Goal: Task Accomplishment & Management: Manage account settings

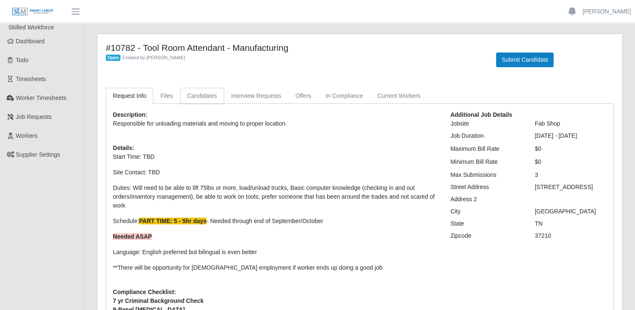
click at [207, 90] on link "Candidates" at bounding box center [202, 96] width 44 height 16
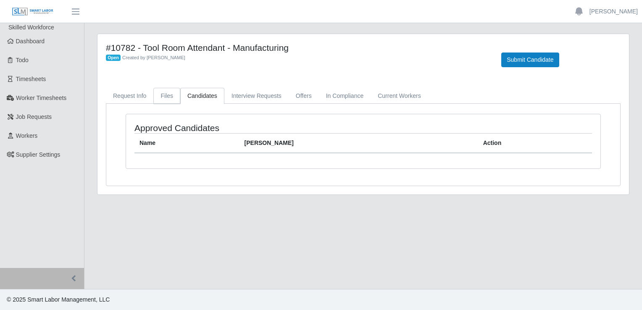
click at [163, 97] on link "Files" at bounding box center [166, 96] width 27 height 16
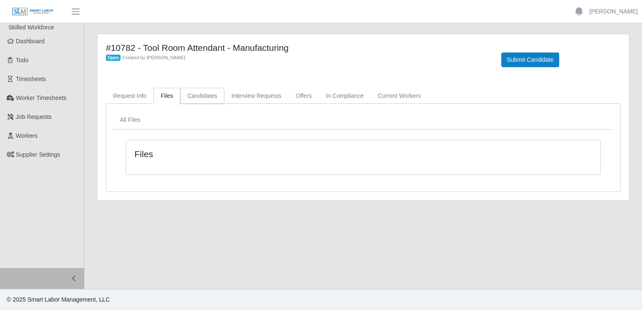
click at [200, 98] on link "Candidates" at bounding box center [202, 96] width 44 height 16
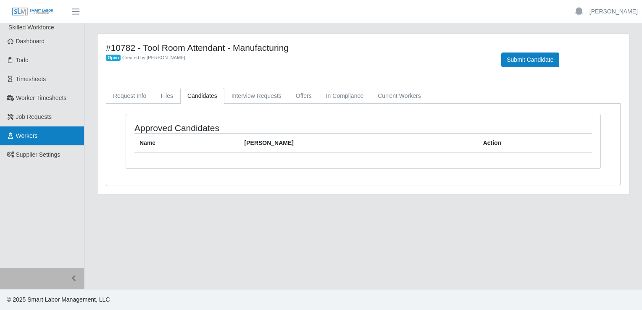
click at [37, 130] on link "Workers" at bounding box center [42, 135] width 84 height 19
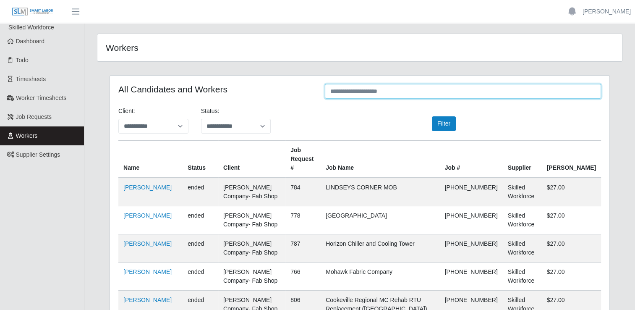
click at [348, 88] on input "text" at bounding box center [463, 91] width 276 height 15
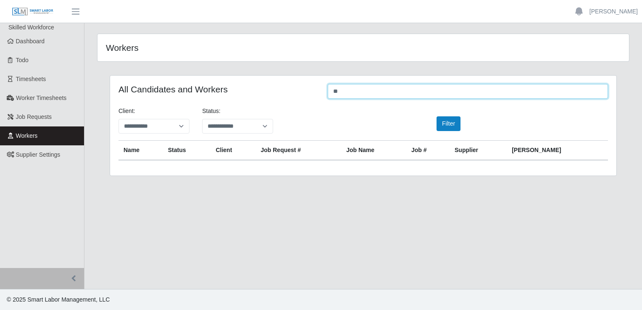
type input "*"
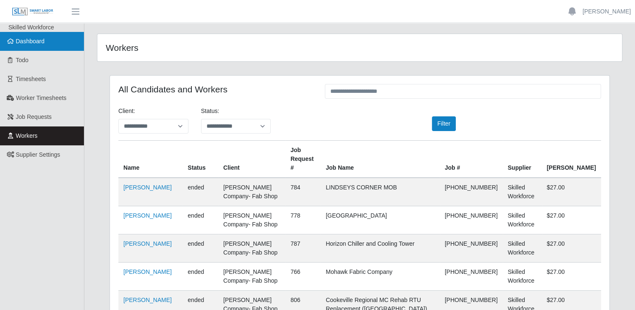
click at [30, 37] on link "Dashboard" at bounding box center [42, 41] width 84 height 19
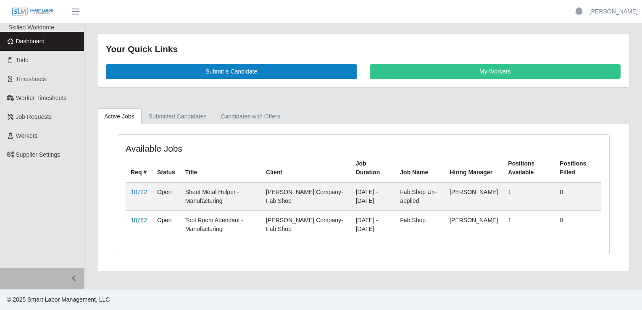
click at [139, 218] on link "10782" at bounding box center [139, 220] width 16 height 7
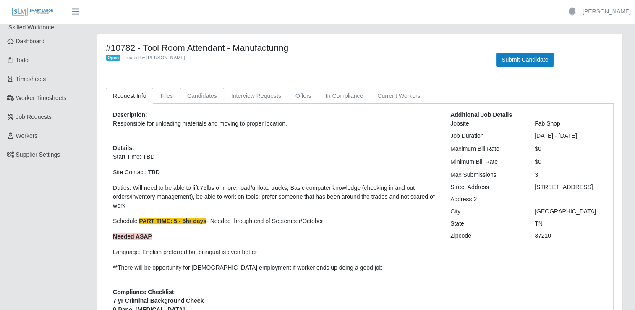
click at [206, 96] on link "Candidates" at bounding box center [202, 96] width 44 height 16
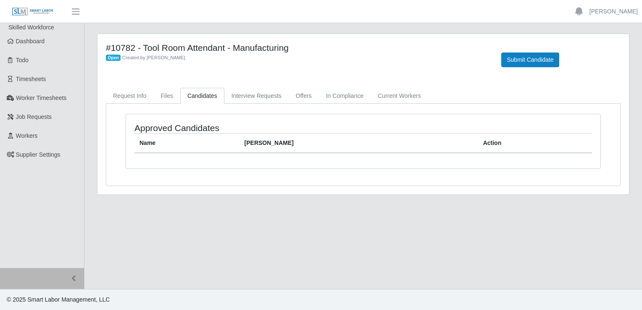
click at [161, 148] on th "Name" at bounding box center [186, 144] width 105 height 20
click at [163, 98] on link "Files" at bounding box center [166, 96] width 27 height 16
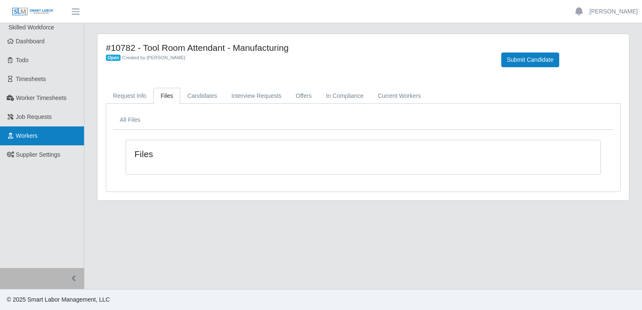
click at [60, 132] on link "Workers" at bounding box center [42, 135] width 84 height 19
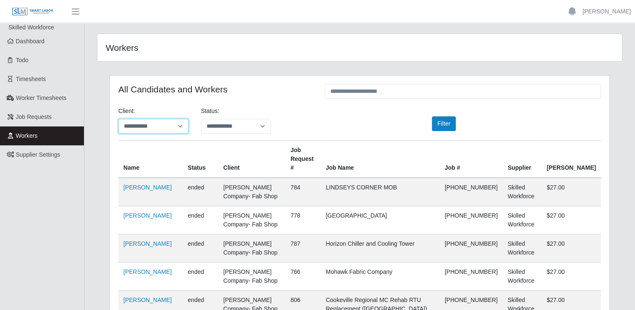
click at [180, 127] on select "**********" at bounding box center [153, 126] width 70 height 15
click at [76, 11] on span "button" at bounding box center [75, 12] width 11 height 10
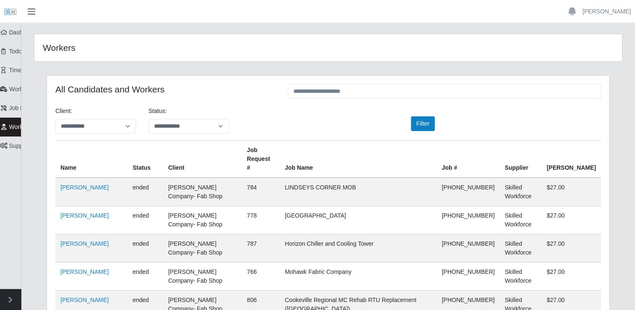
click at [32, 7] on span "button" at bounding box center [31, 12] width 11 height 10
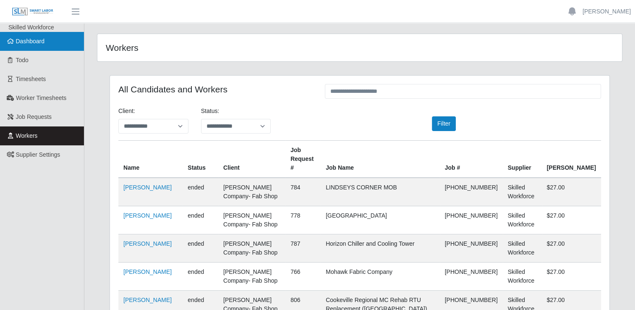
click at [57, 42] on link "Dashboard" at bounding box center [42, 41] width 84 height 19
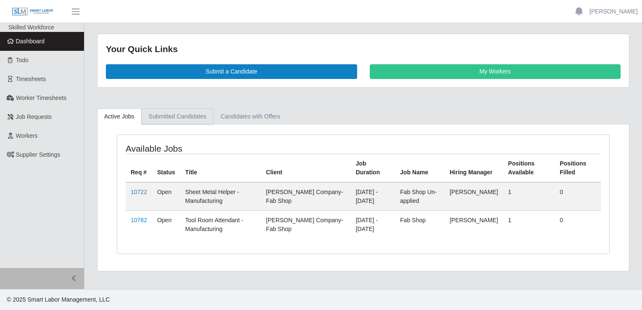
click at [181, 118] on link "Submitted Candidates" at bounding box center [178, 116] width 72 height 16
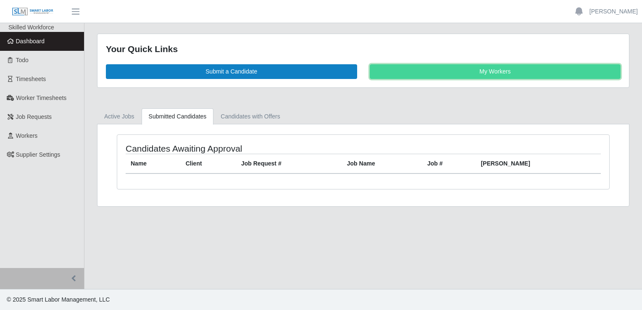
click at [412, 68] on link "My Workers" at bounding box center [495, 71] width 251 height 15
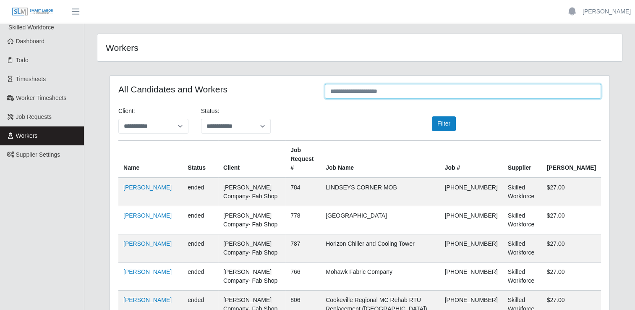
click at [351, 91] on input "text" at bounding box center [463, 91] width 276 height 15
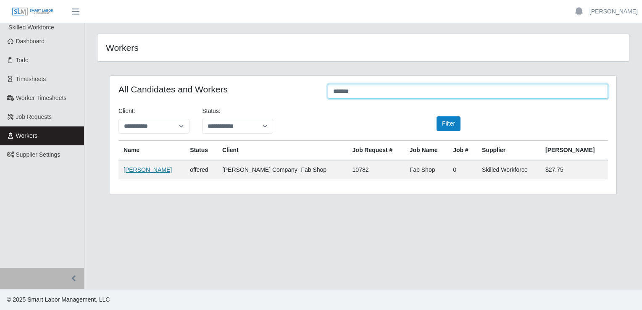
type input "*******"
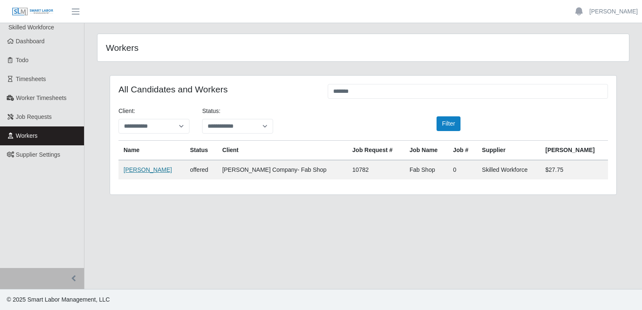
click at [155, 167] on link "Matthew Tepper" at bounding box center [147, 169] width 48 height 7
click at [614, 13] on link "[PERSON_NAME]" at bounding box center [613, 11] width 48 height 9
click at [596, 56] on link "Logout" at bounding box center [604, 59] width 76 height 18
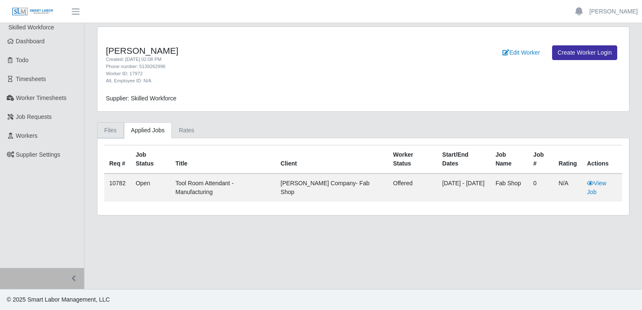
click at [108, 127] on link "Files" at bounding box center [110, 130] width 27 height 16
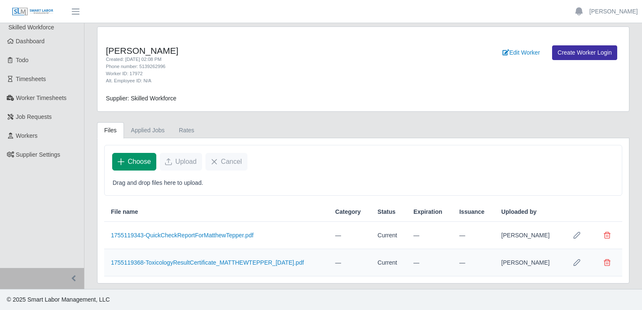
click at [139, 160] on span "Choose" at bounding box center [139, 162] width 23 height 10
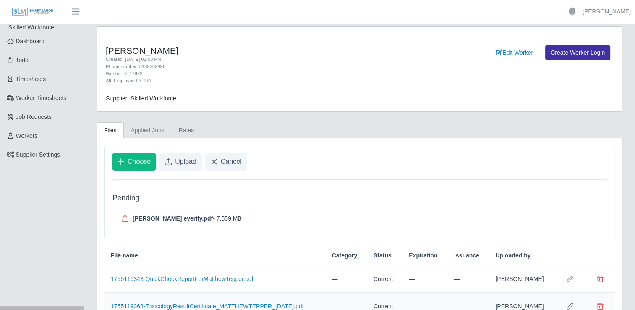
click at [126, 220] on icon at bounding box center [125, 218] width 8 height 8
click at [123, 217] on icon at bounding box center [125, 218] width 8 height 8
click at [184, 160] on span "Upload" at bounding box center [185, 162] width 21 height 10
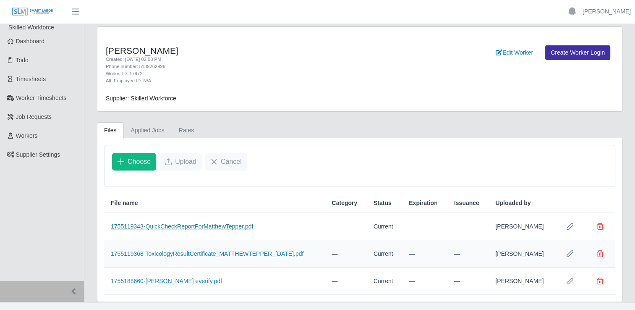
scroll to position [12, 0]
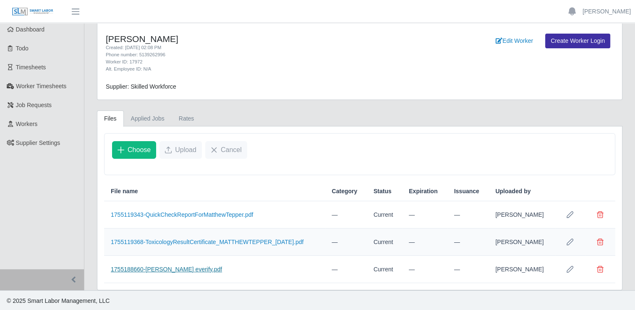
click at [180, 268] on link "1755188660-[PERSON_NAME] everify.pdf" at bounding box center [166, 269] width 111 height 7
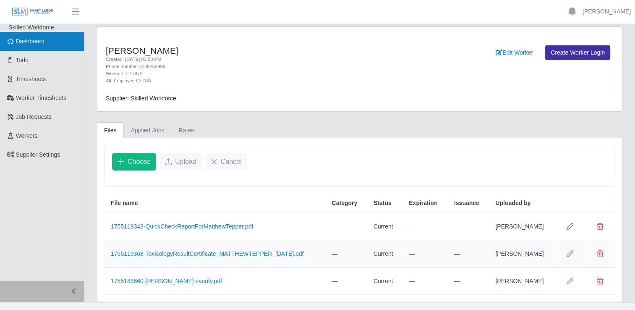
click at [58, 47] on link "Dashboard" at bounding box center [42, 41] width 84 height 19
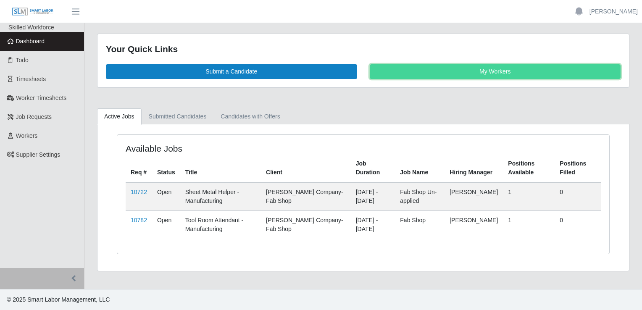
click at [464, 73] on link "My Workers" at bounding box center [495, 71] width 251 height 15
